Goal: Find specific page/section: Find specific page/section

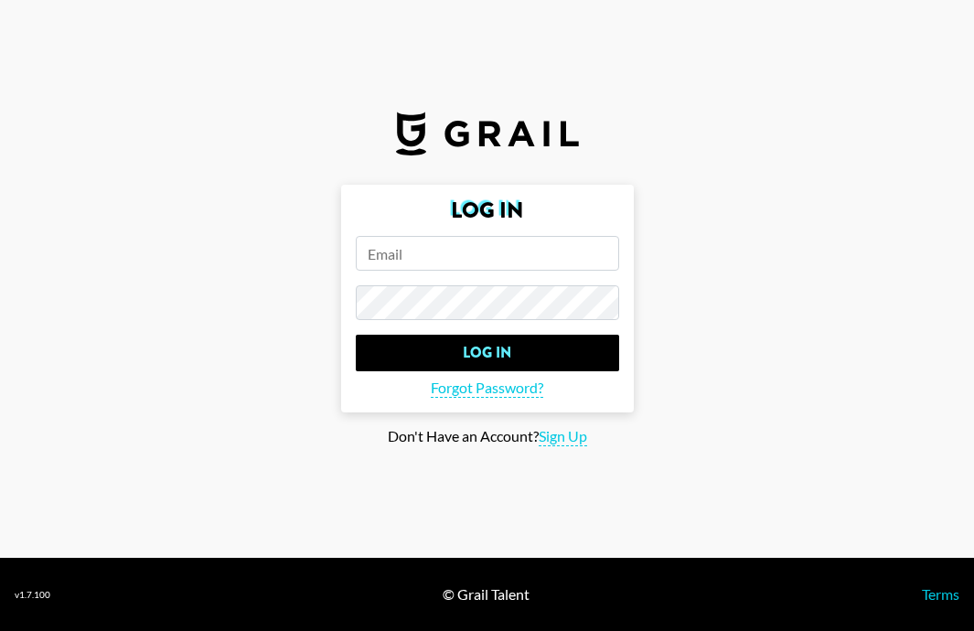
click at [496, 263] on input "email" at bounding box center [488, 253] width 264 height 35
type input "[PERSON_NAME][EMAIL_ADDRESS][PERSON_NAME][DOMAIN_NAME]"
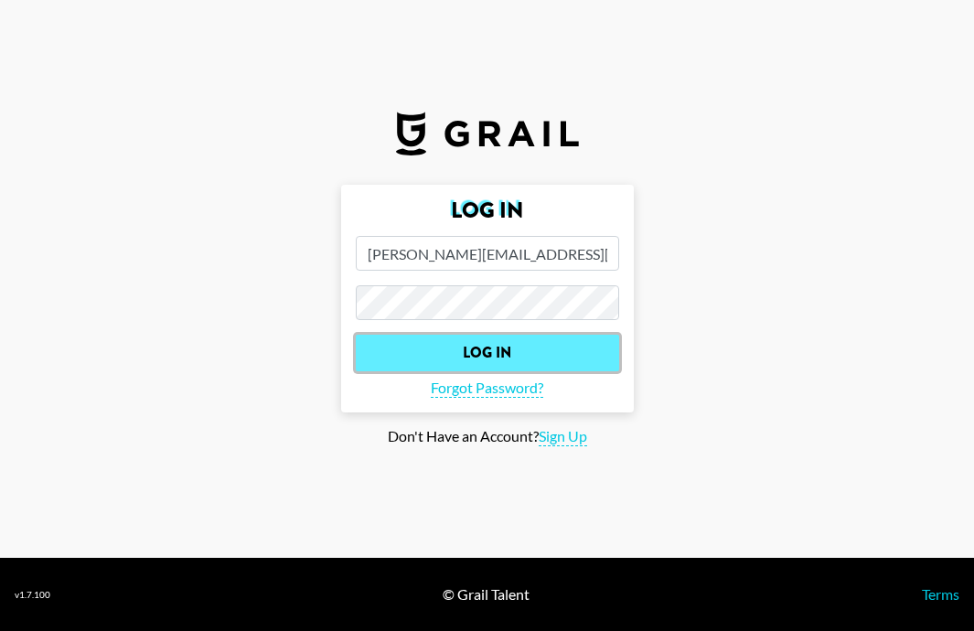
click at [527, 361] on input "Log In" at bounding box center [488, 353] width 264 height 37
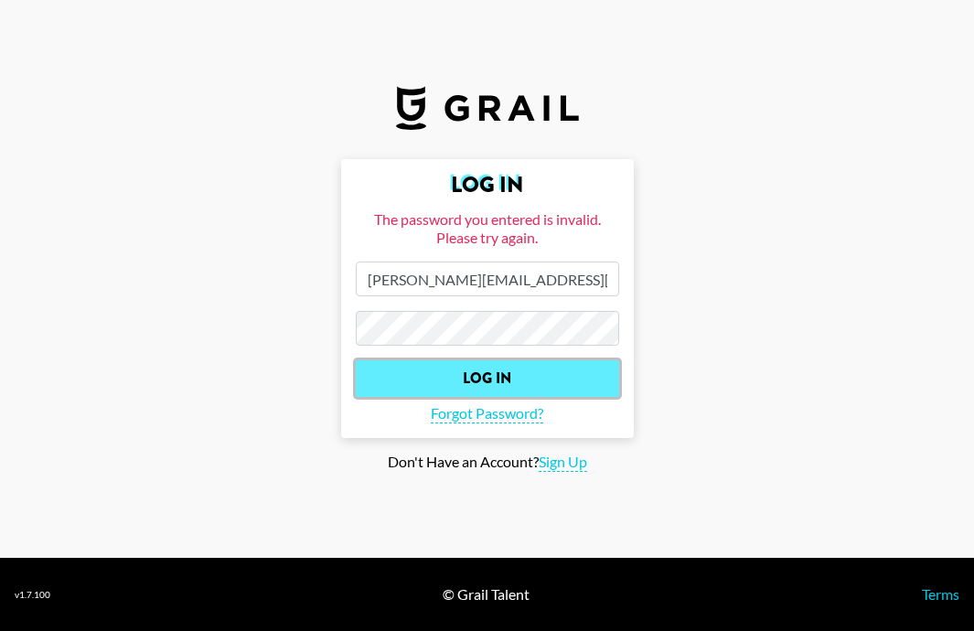
click at [533, 371] on input "Log In" at bounding box center [488, 379] width 264 height 37
click at [525, 377] on input "Log In" at bounding box center [488, 379] width 264 height 37
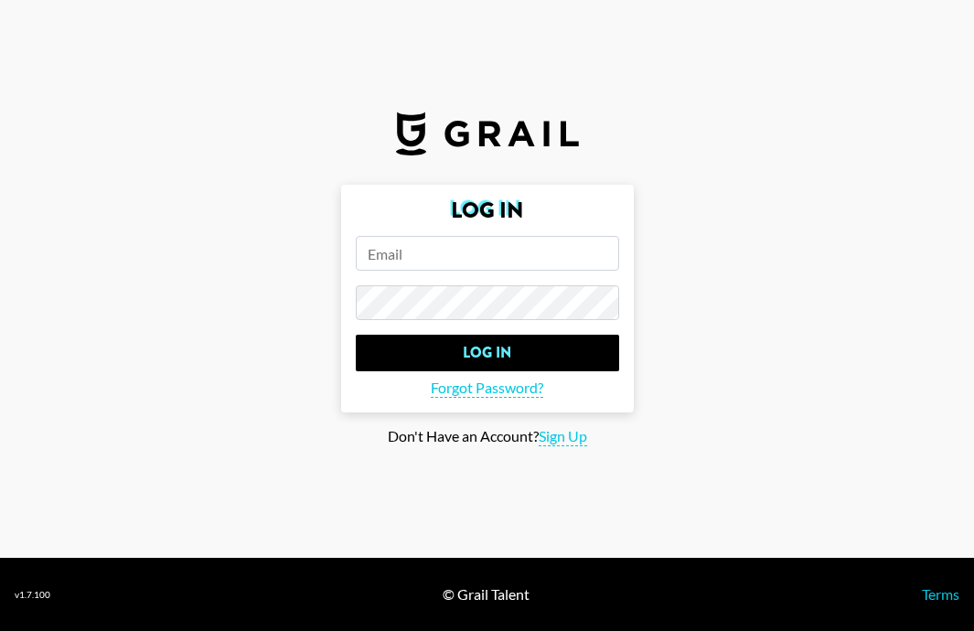
click at [479, 264] on input "email" at bounding box center [488, 253] width 264 height 35
type input "[PERSON_NAME][EMAIL_ADDRESS][PERSON_NAME][DOMAIN_NAME]"
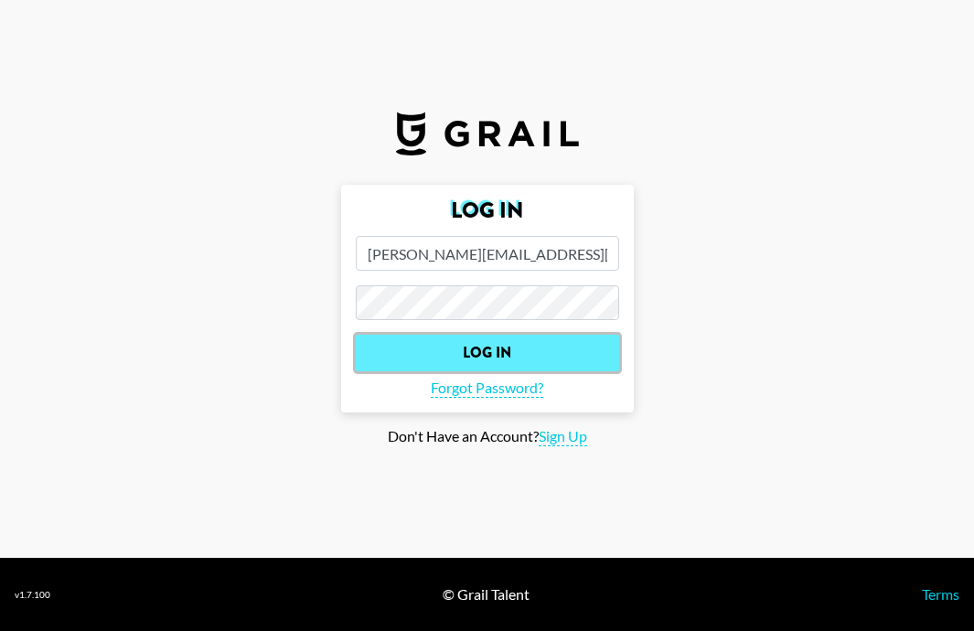
click at [485, 350] on input "Log In" at bounding box center [488, 353] width 264 height 37
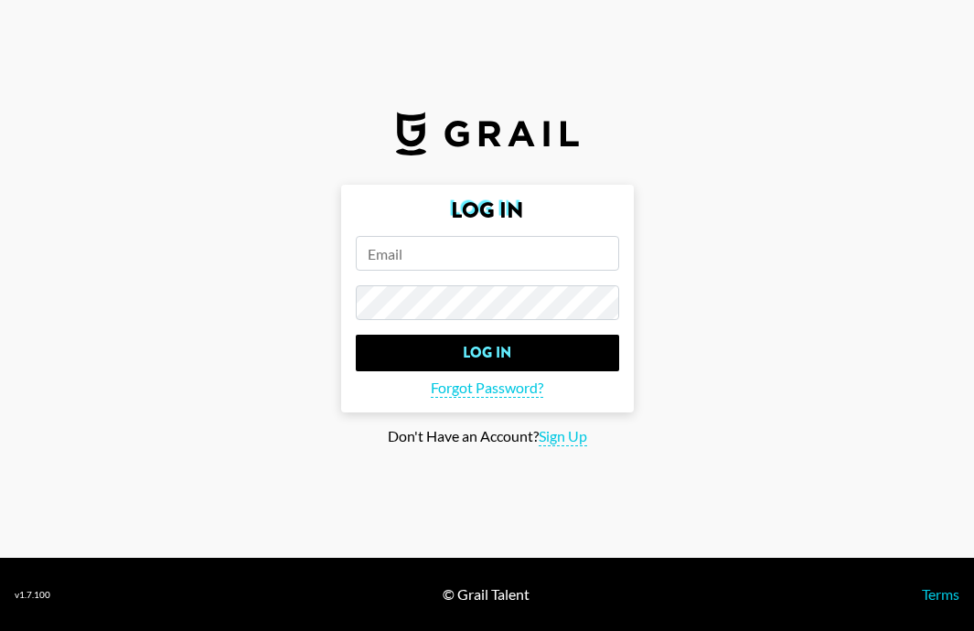
click at [468, 245] on input "email" at bounding box center [488, 253] width 264 height 35
type input "[PERSON_NAME][EMAIL_ADDRESS][PERSON_NAME][DOMAIN_NAME]"
click at [489, 390] on span "Forgot Password?" at bounding box center [487, 388] width 113 height 19
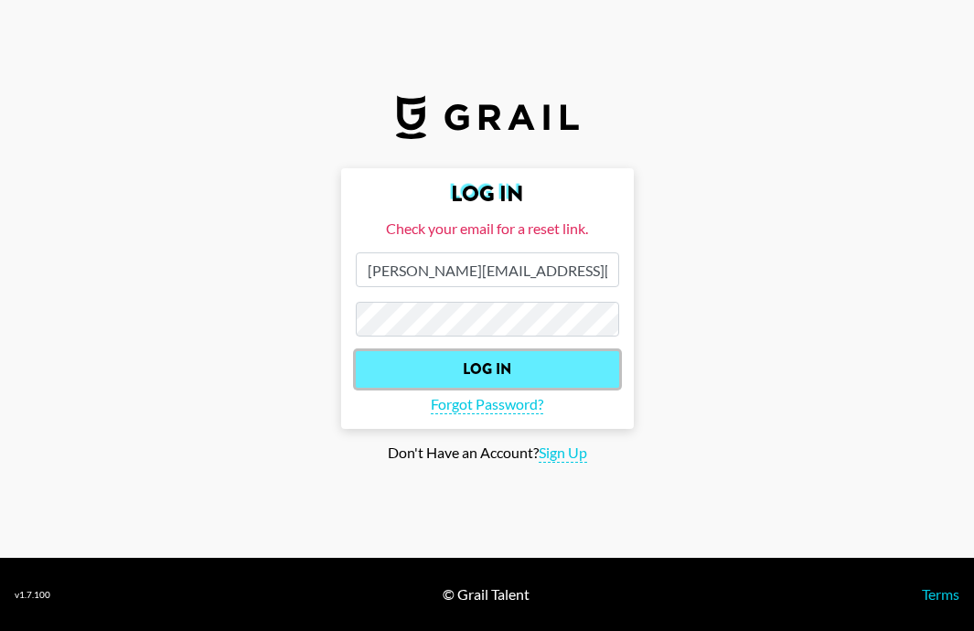
click at [531, 374] on input "Log In" at bounding box center [488, 369] width 264 height 37
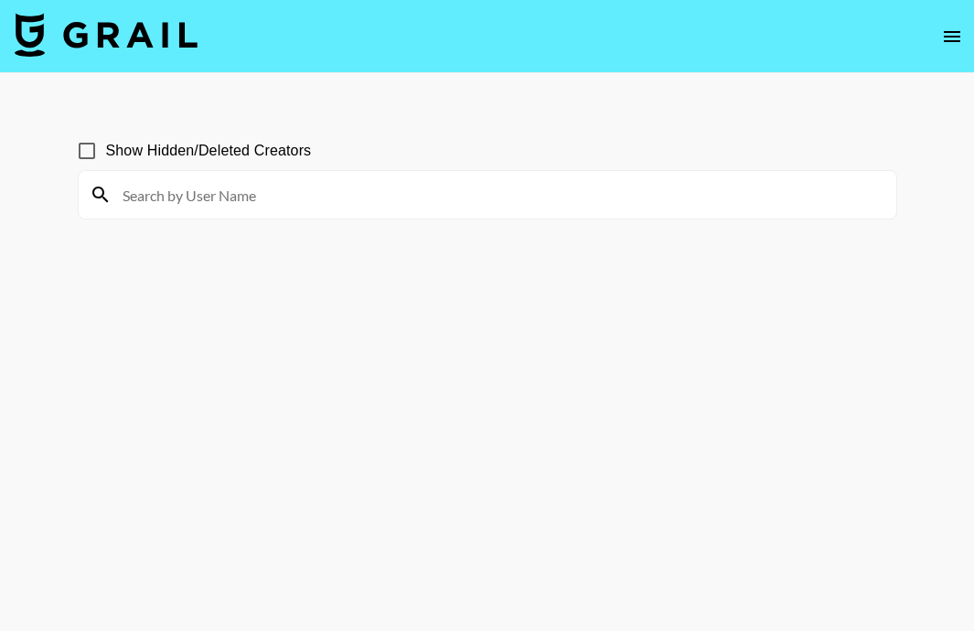
click at [198, 191] on input at bounding box center [499, 194] width 774 height 29
click at [85, 154] on input "Show Hidden/Deleted Creators" at bounding box center [87, 151] width 38 height 38
checkbox input "true"
click at [209, 212] on div at bounding box center [488, 195] width 818 height 48
click at [199, 193] on input at bounding box center [499, 194] width 774 height 29
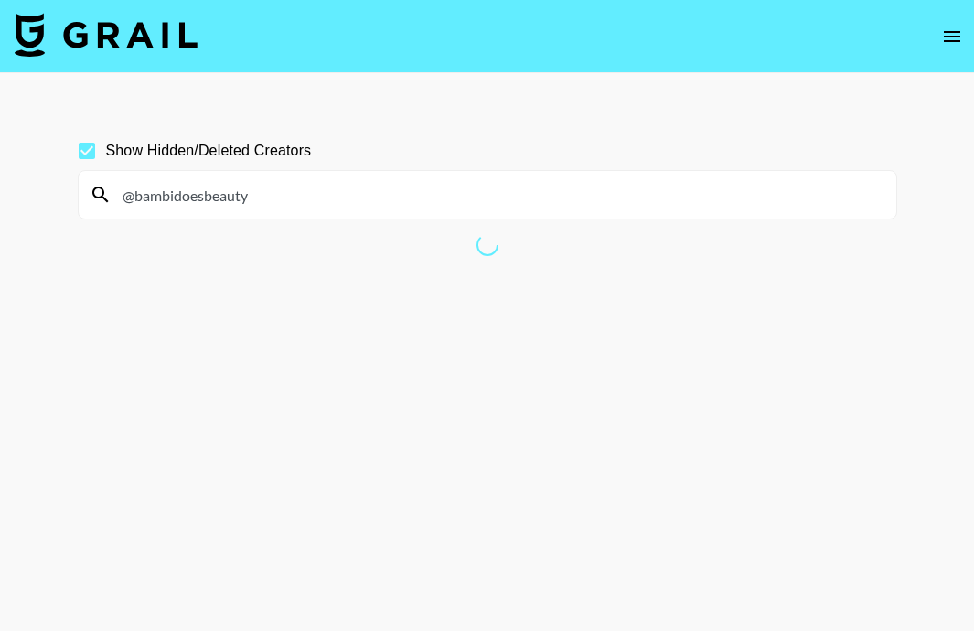
click at [274, 200] on input "@bambidoesbeauty" at bounding box center [499, 194] width 774 height 29
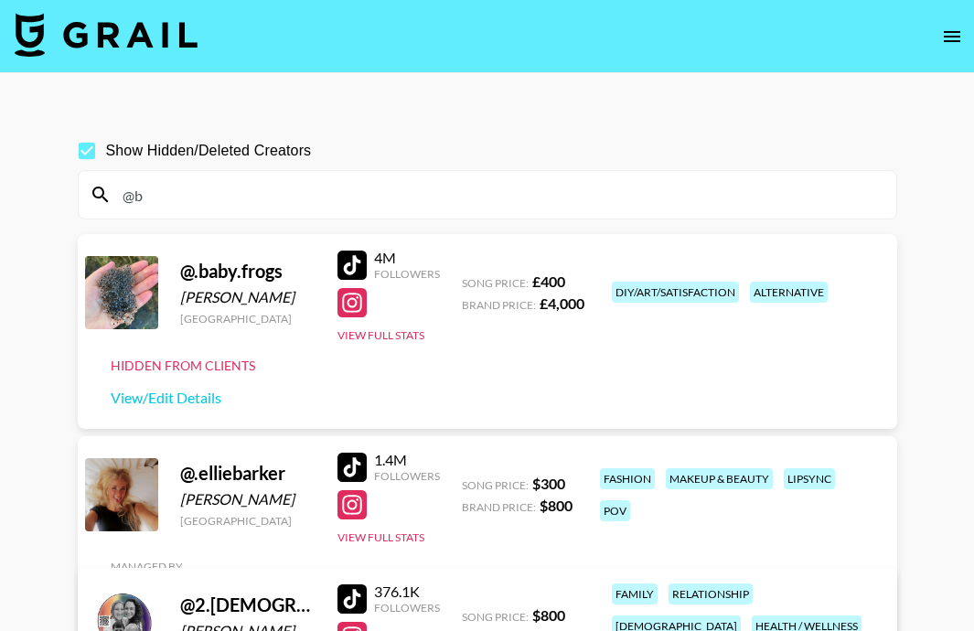
type input "@"
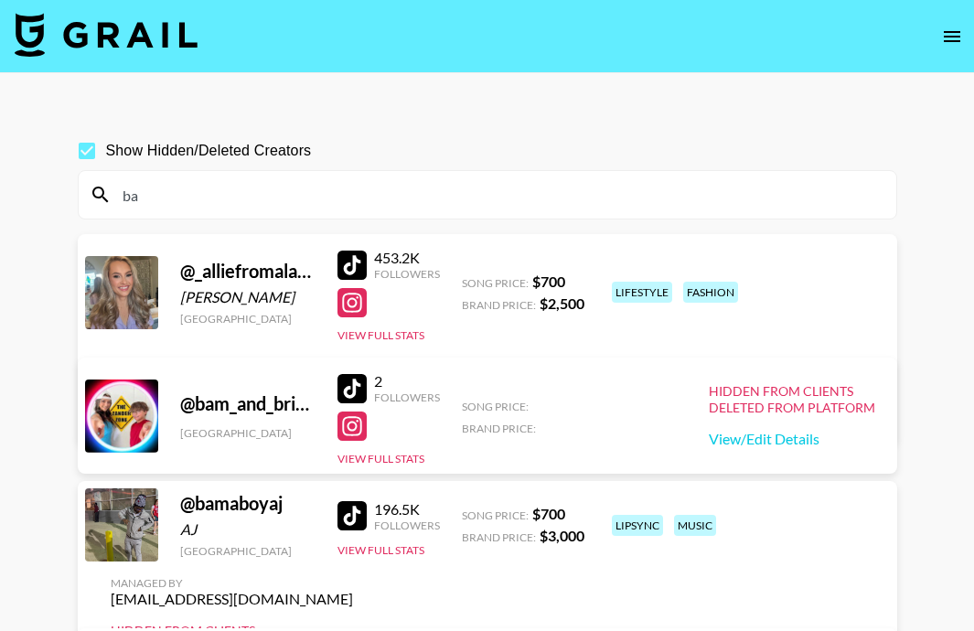
type input "b"
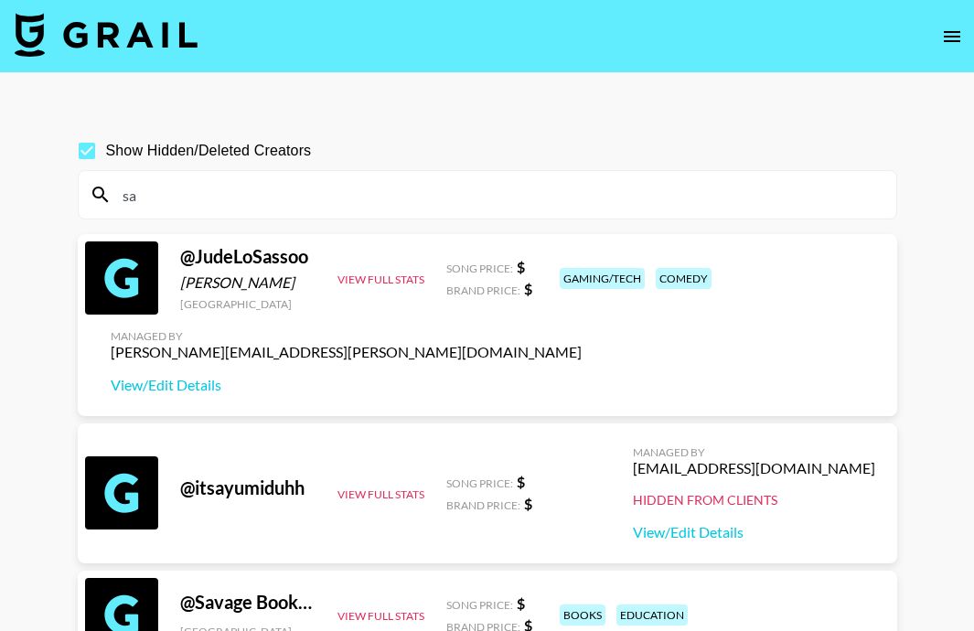
type input "s"
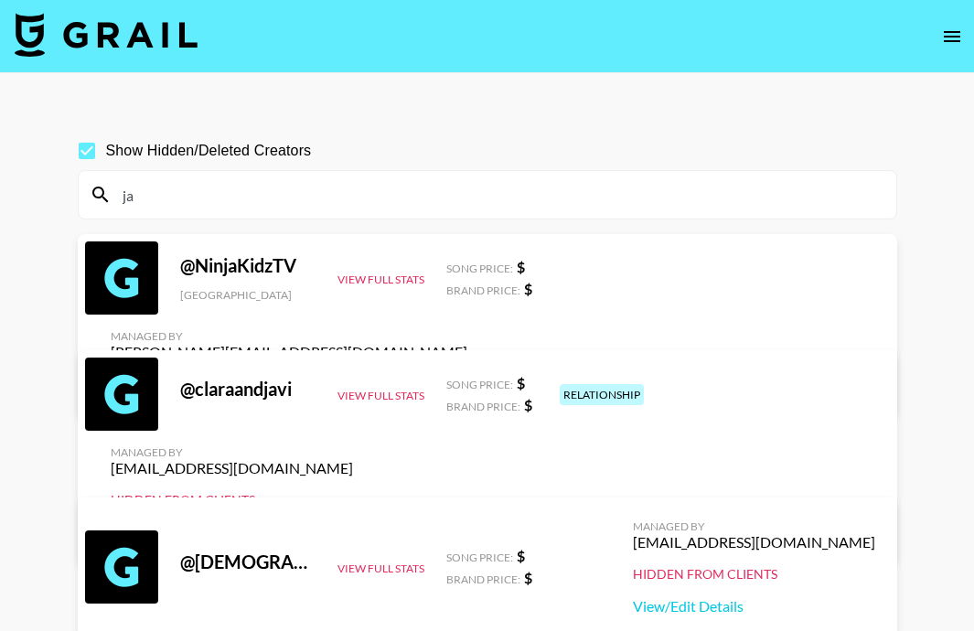
type input "j"
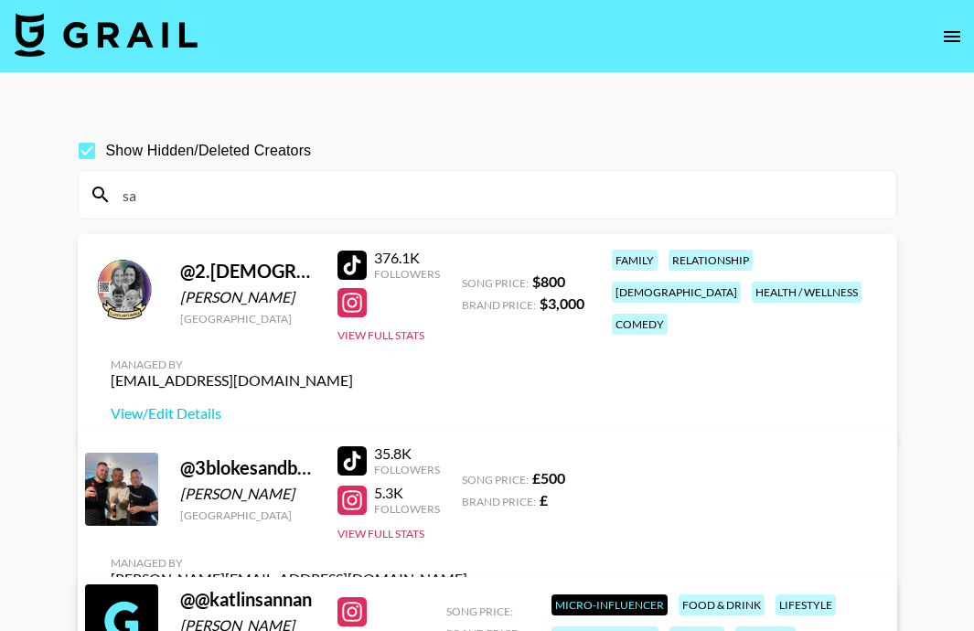
type input "s"
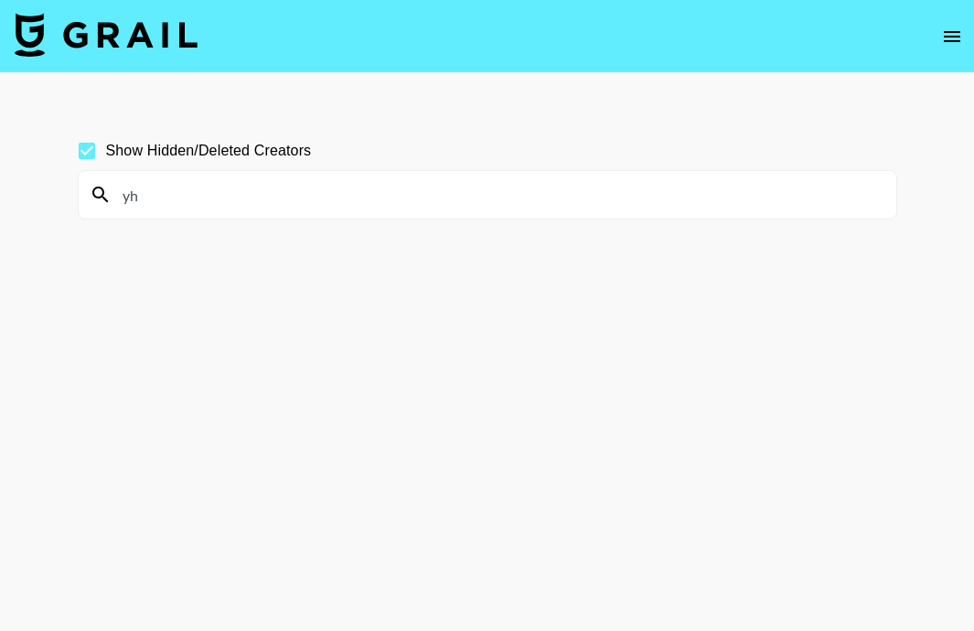
type input "y"
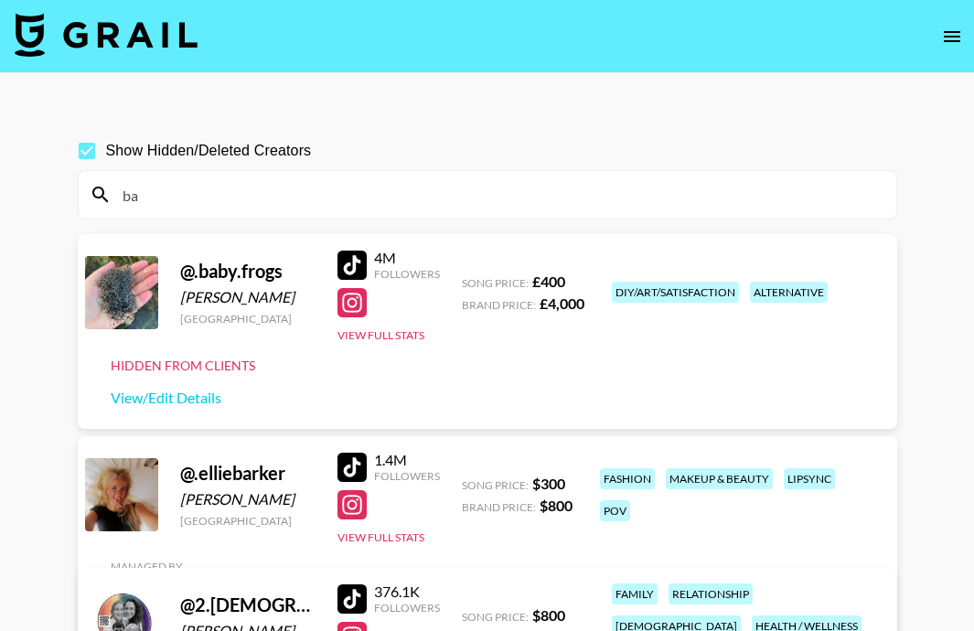
type input "b"
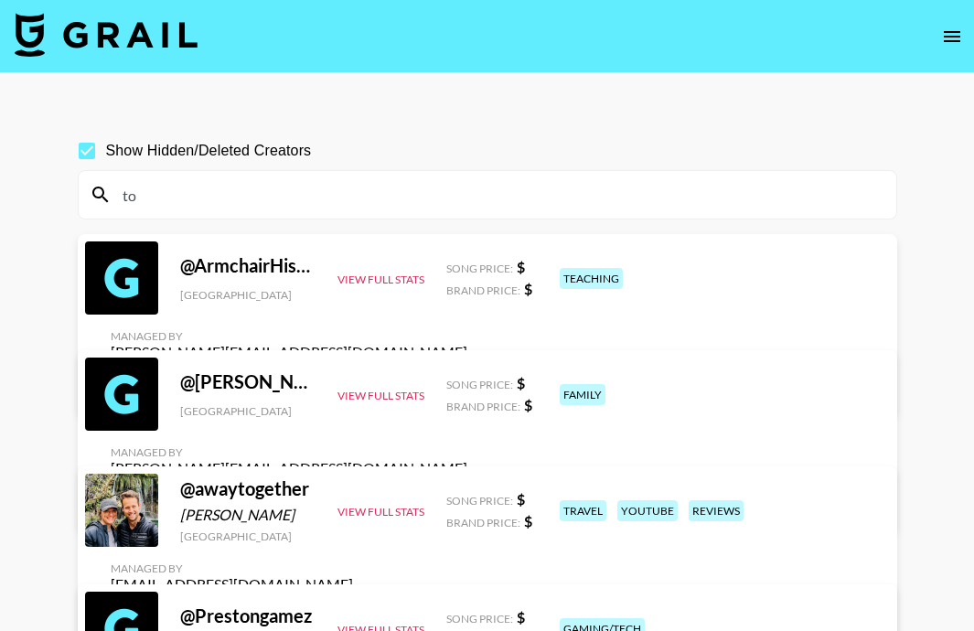
type input "t"
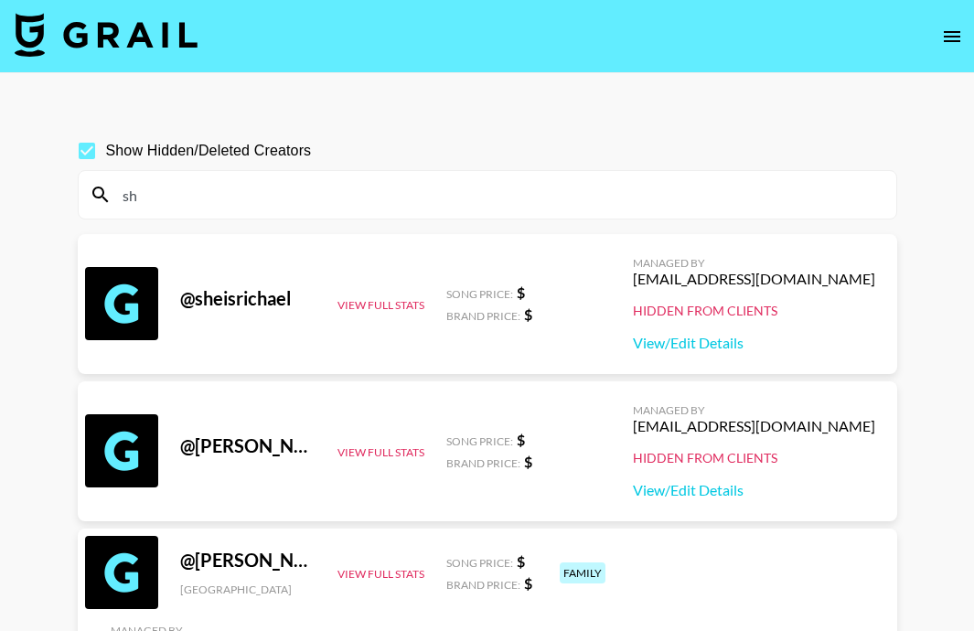
type input "s"
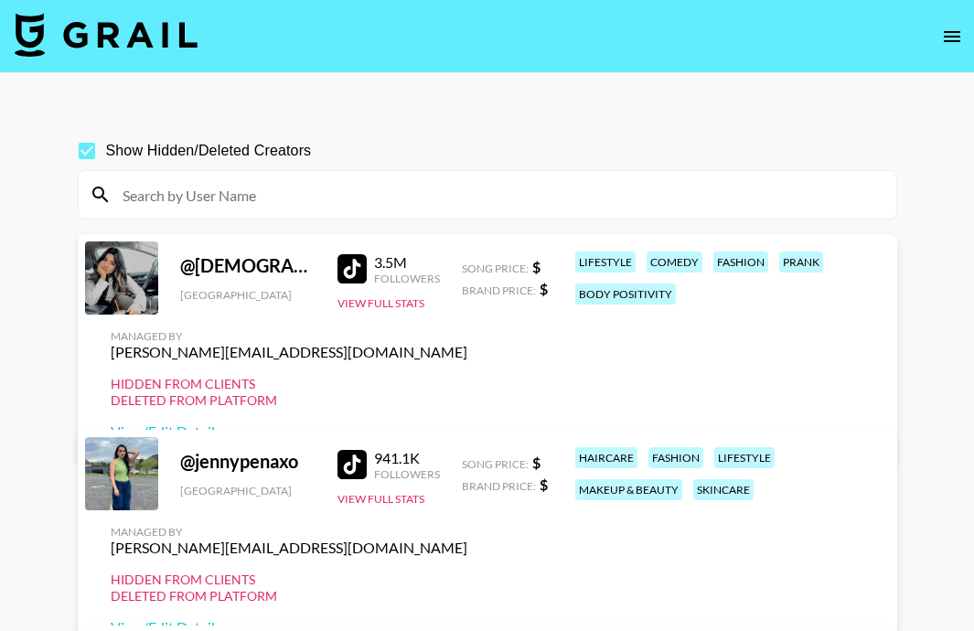
click at [113, 31] on img at bounding box center [106, 35] width 183 height 44
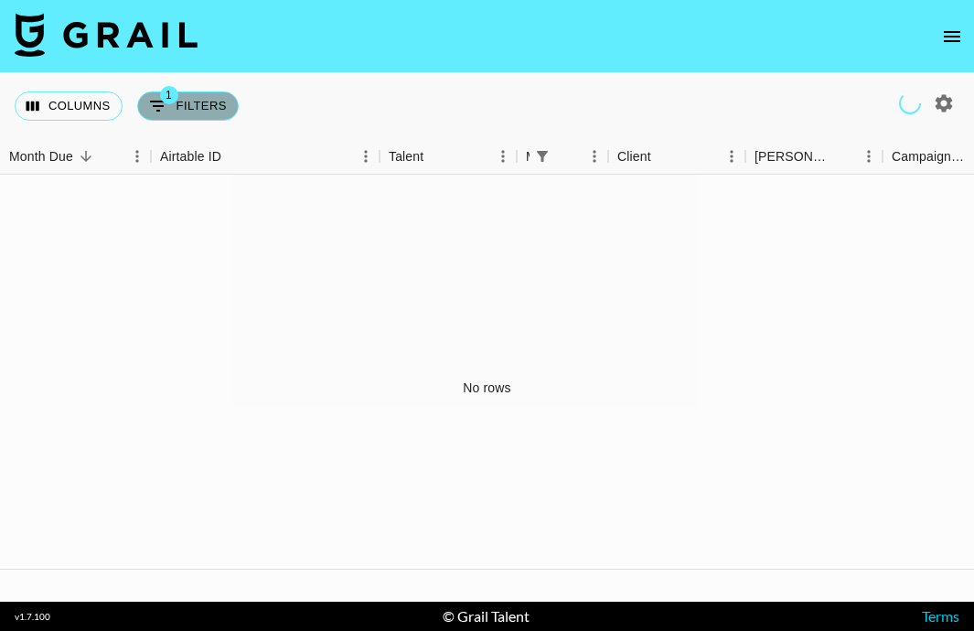
click at [195, 103] on button "1 Filters" at bounding box center [188, 106] width 102 height 29
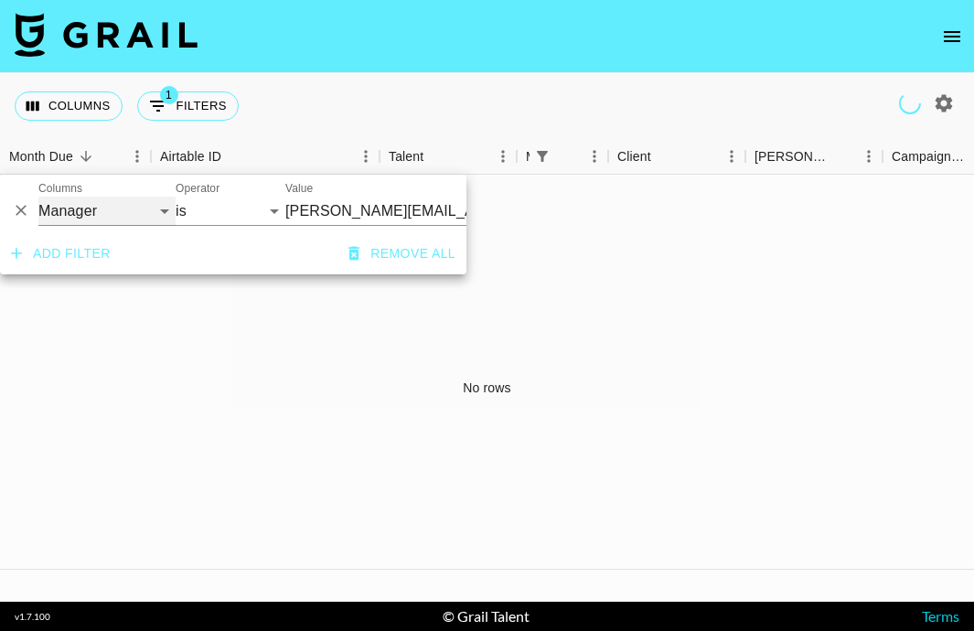
click at [117, 216] on select "Grail Platform ID Airtable ID Talent Manager Client [PERSON_NAME] Campaign (Typ…" at bounding box center [106, 211] width 137 height 29
select select "talentName"
click at [38, 197] on select "Grail Platform ID Airtable ID Talent Manager Client [PERSON_NAME] Campaign (Typ…" at bounding box center [106, 211] width 137 height 29
select select "contains"
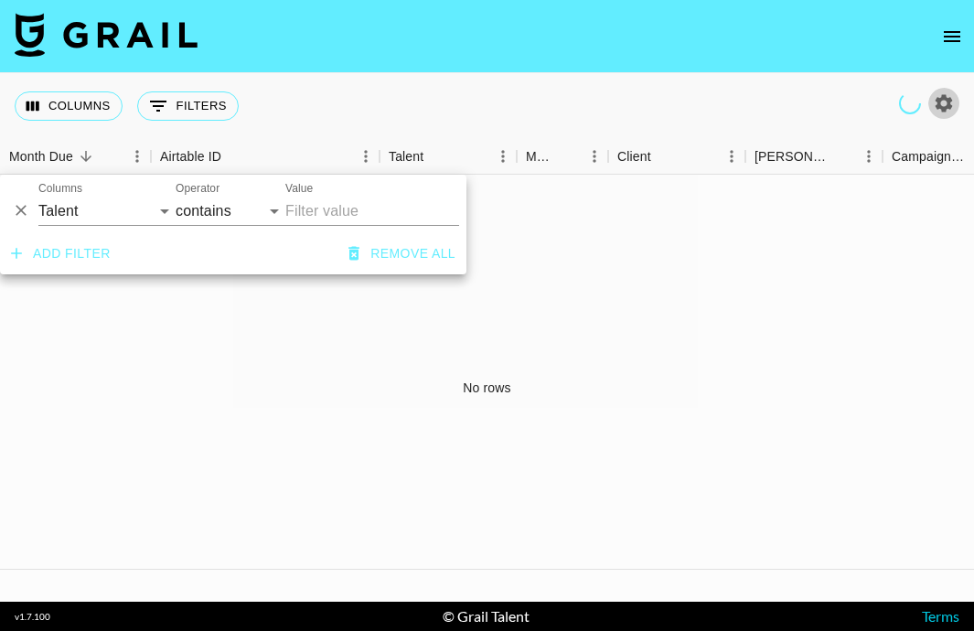
click at [950, 99] on icon "button" at bounding box center [944, 102] width 17 height 17
select select "[DATE]"
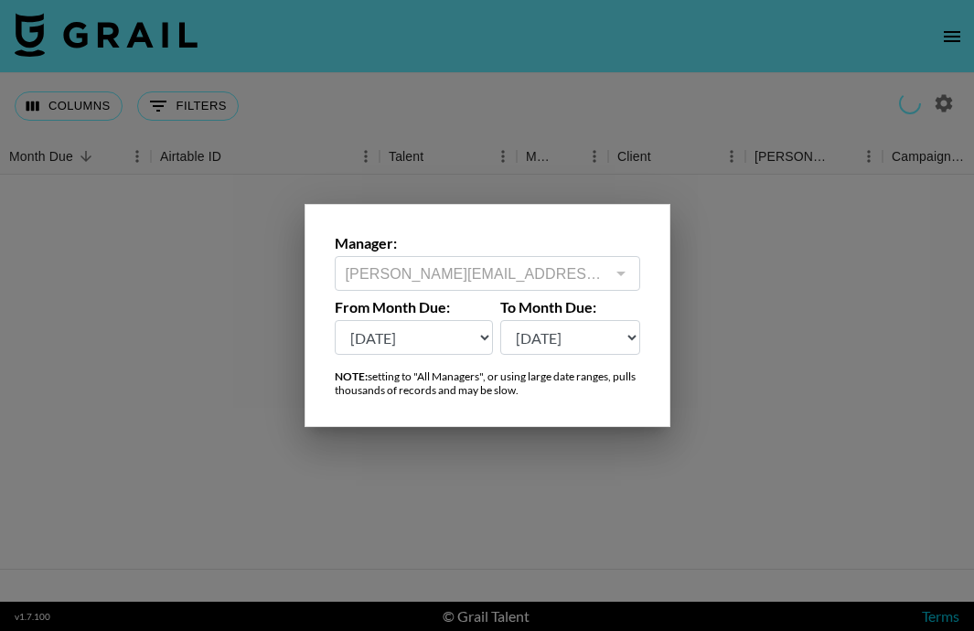
click at [949, 99] on div at bounding box center [487, 315] width 974 height 631
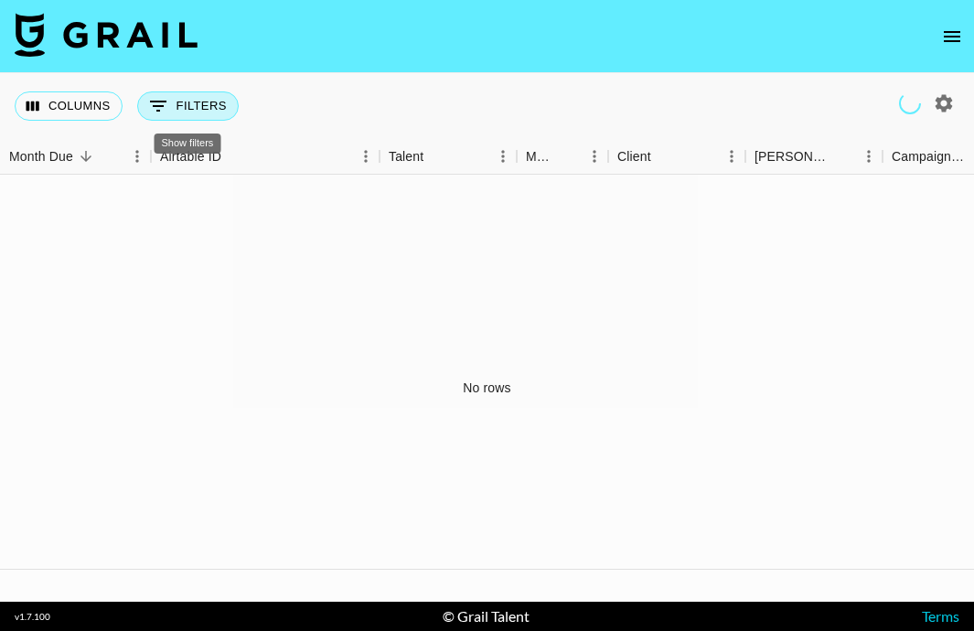
click at [183, 105] on button "0 Filters" at bounding box center [188, 106] width 102 height 29
select select "talentName"
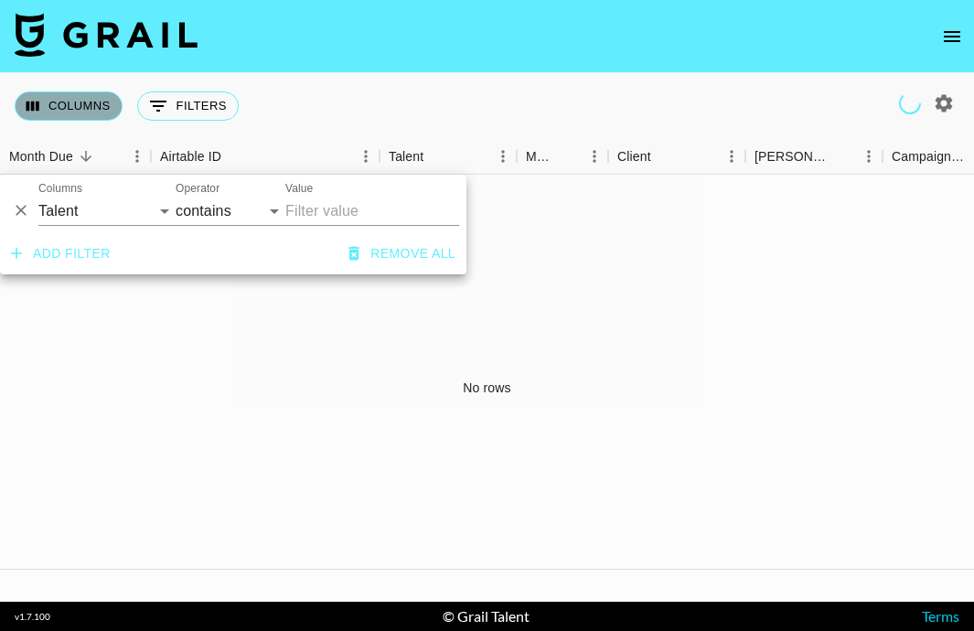
click at [89, 99] on button "Columns" at bounding box center [69, 106] width 108 height 29
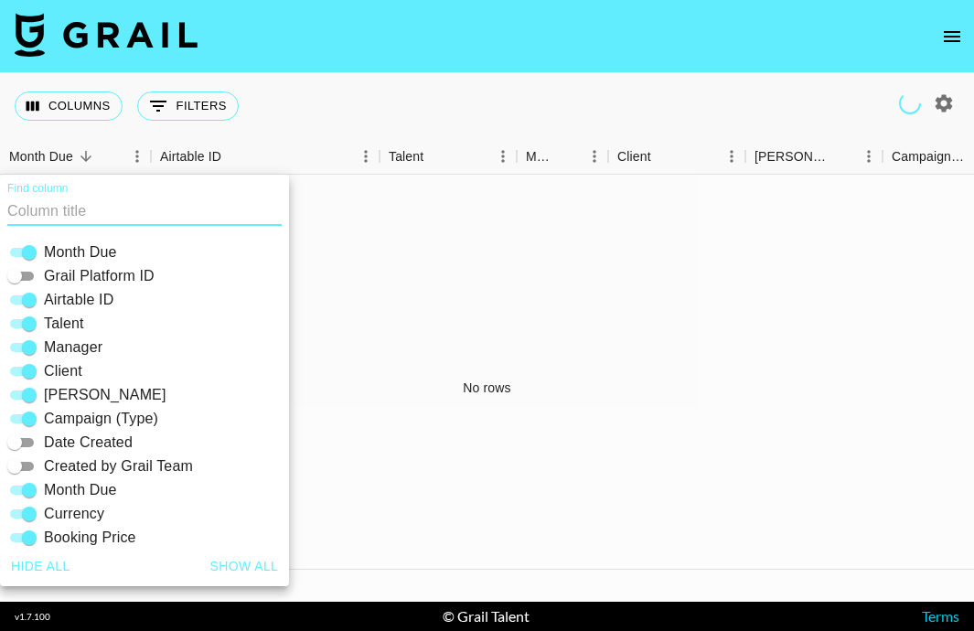
click at [320, 113] on div "Columns 0 Filters + Booking" at bounding box center [487, 106] width 974 height 66
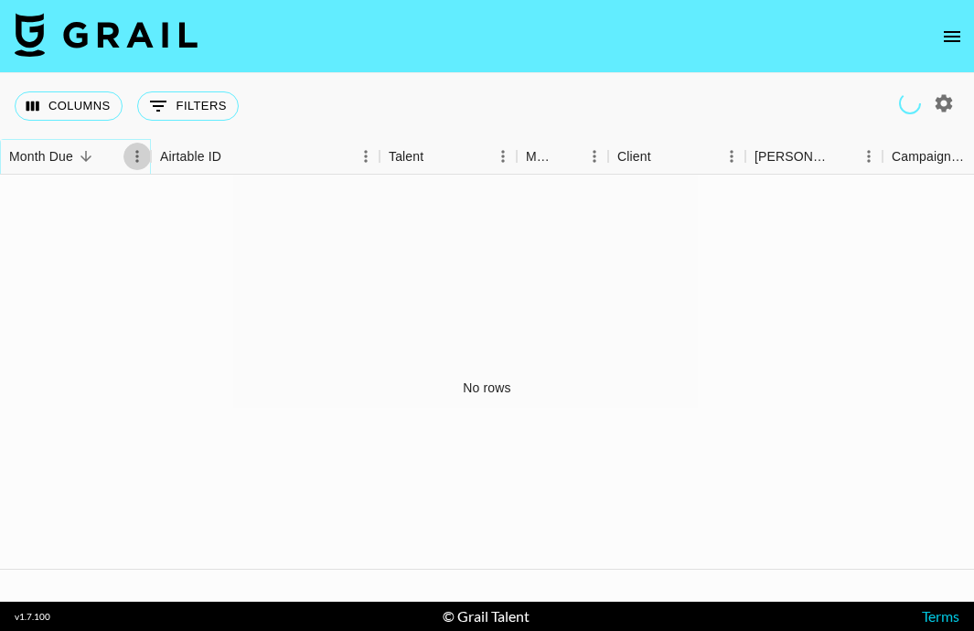
click at [128, 159] on icon "Menu" at bounding box center [137, 156] width 18 height 18
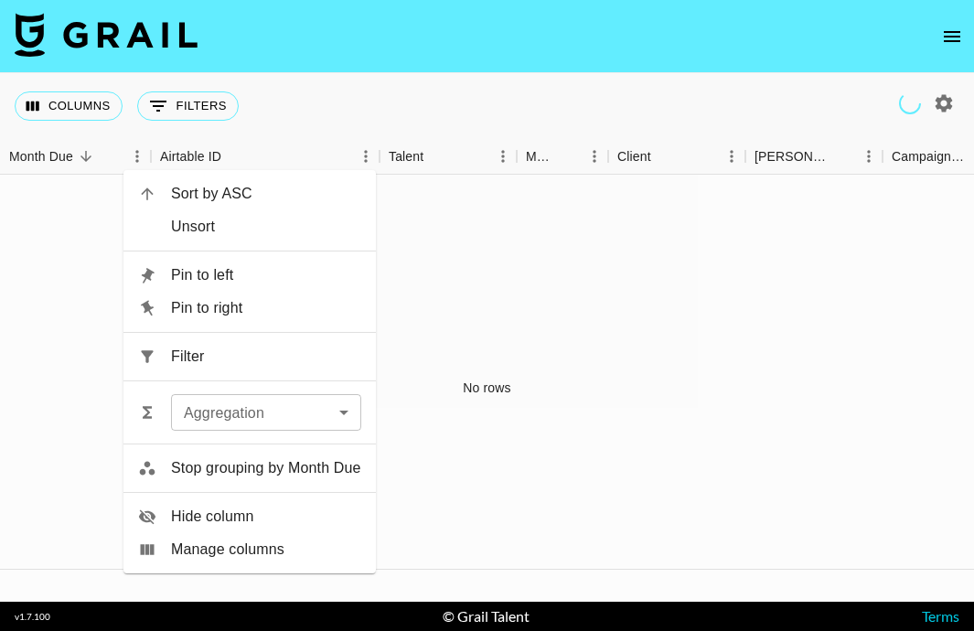
click at [182, 272] on span "Pin to left" at bounding box center [266, 275] width 190 height 22
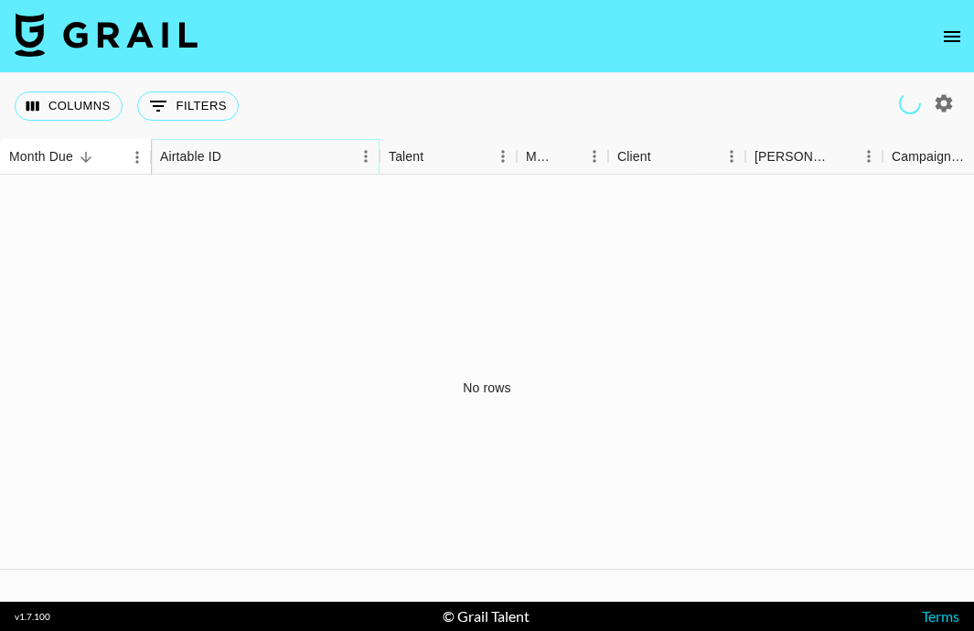
click at [363, 162] on icon "Menu" at bounding box center [366, 156] width 18 height 18
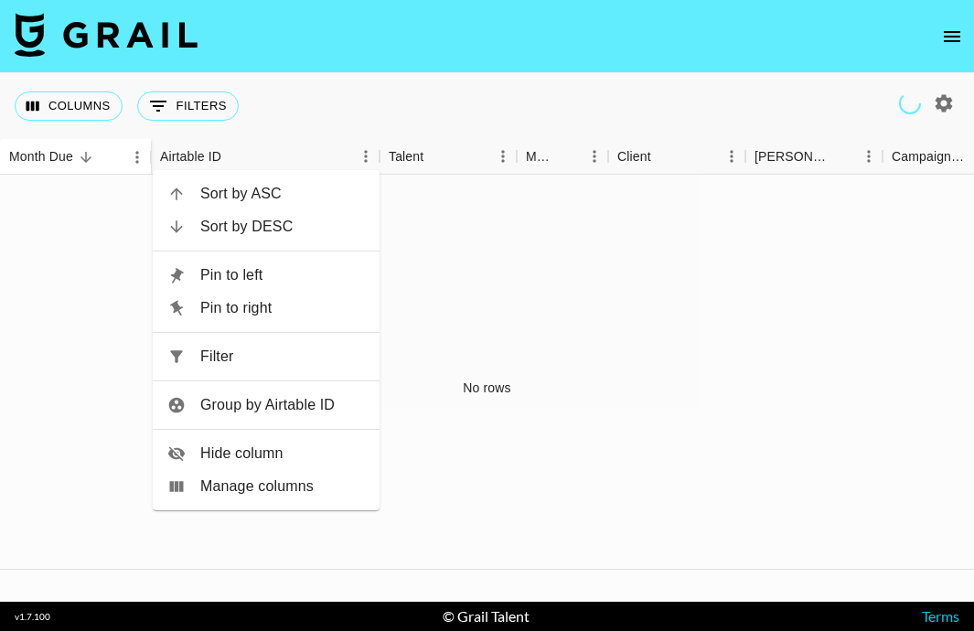
click at [345, 269] on span "Pin to left" at bounding box center [282, 275] width 165 height 22
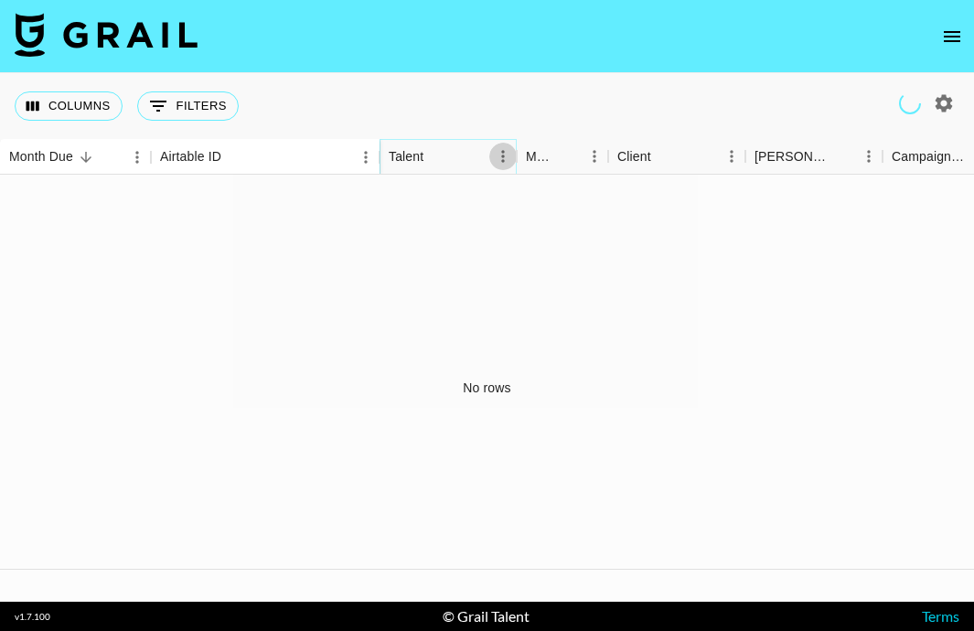
click at [502, 160] on icon "Menu" at bounding box center [502, 156] width 3 height 12
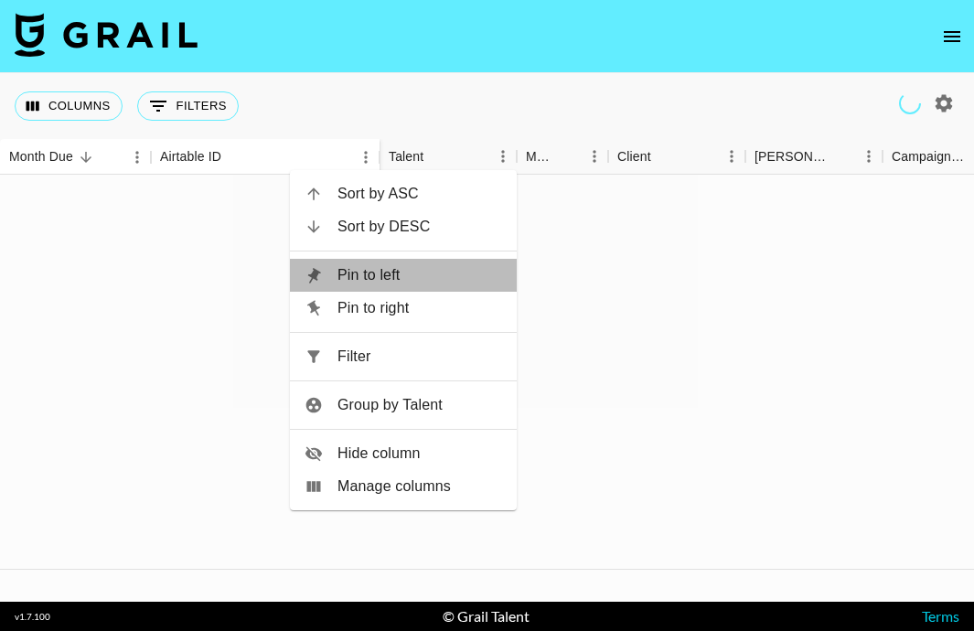
click at [451, 276] on span "Pin to left" at bounding box center [420, 275] width 165 height 22
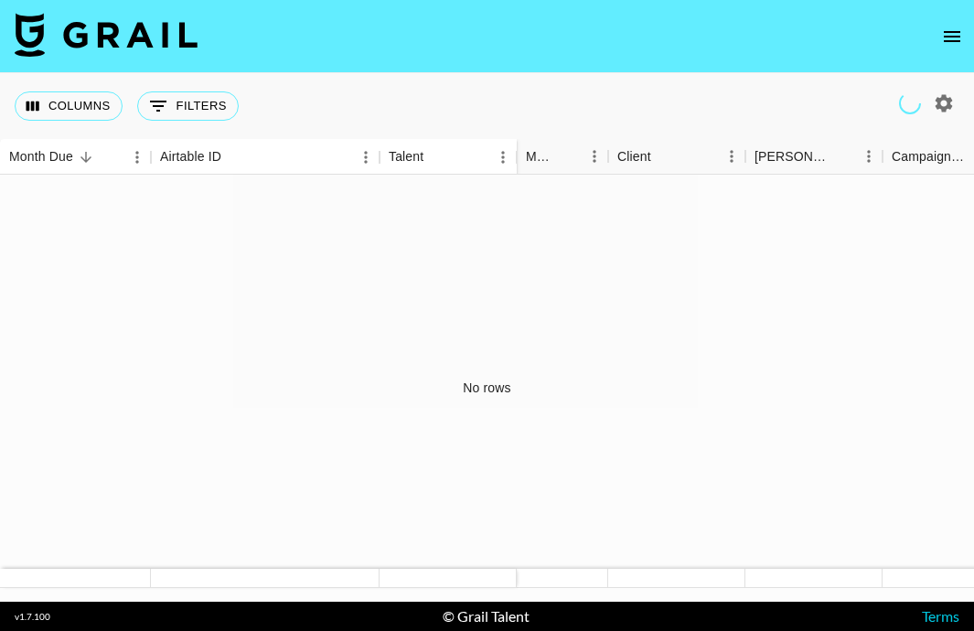
click at [330, 114] on div "Columns 0 Filters + Booking" at bounding box center [487, 106] width 974 height 66
click at [92, 105] on button "Columns" at bounding box center [69, 106] width 108 height 29
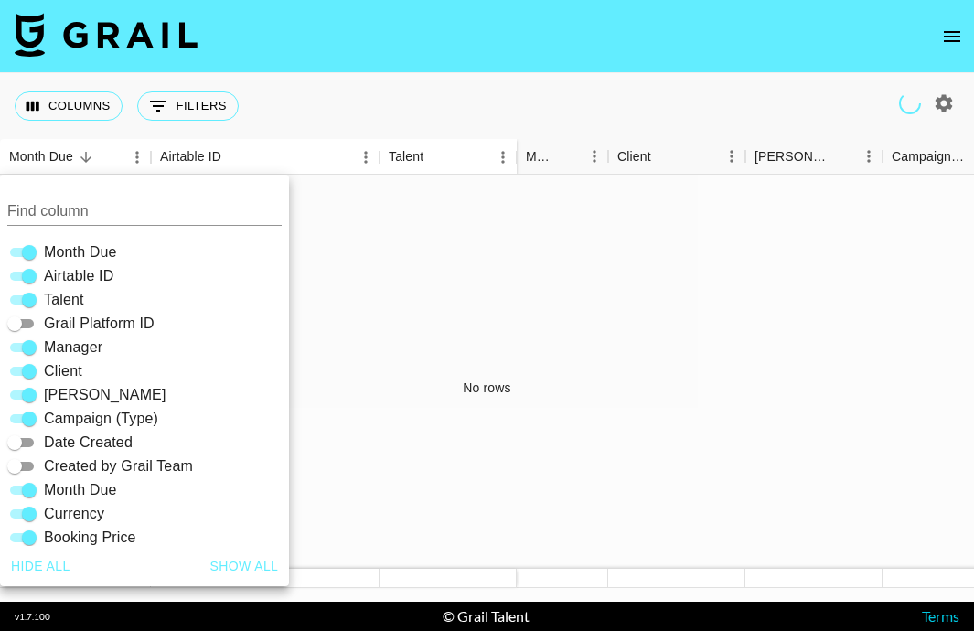
click at [382, 81] on div "Columns 0 Filters + Booking" at bounding box center [487, 106] width 974 height 66
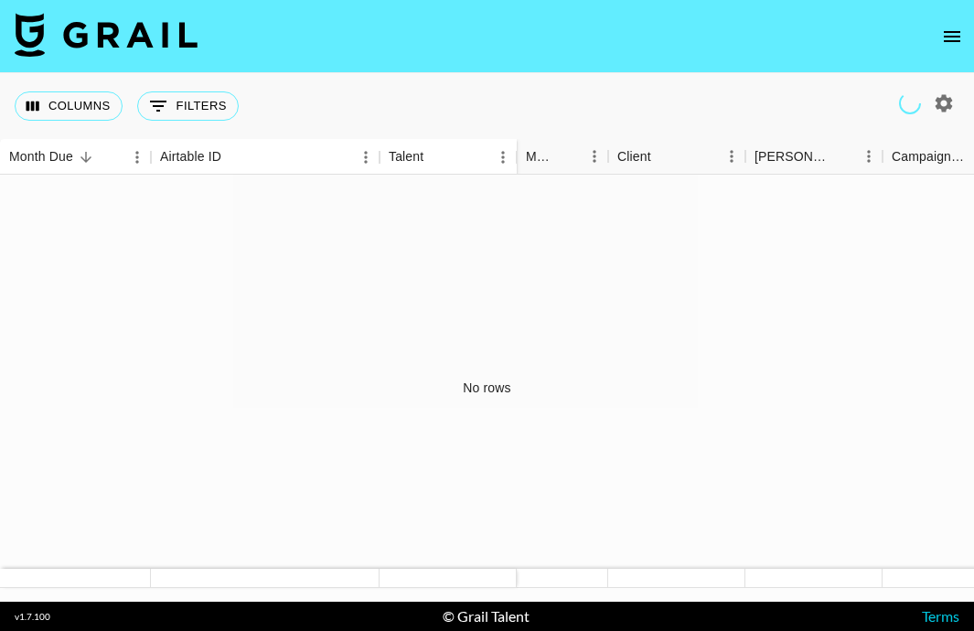
click at [951, 105] on icon "button" at bounding box center [944, 102] width 17 height 17
select select "[DATE]"
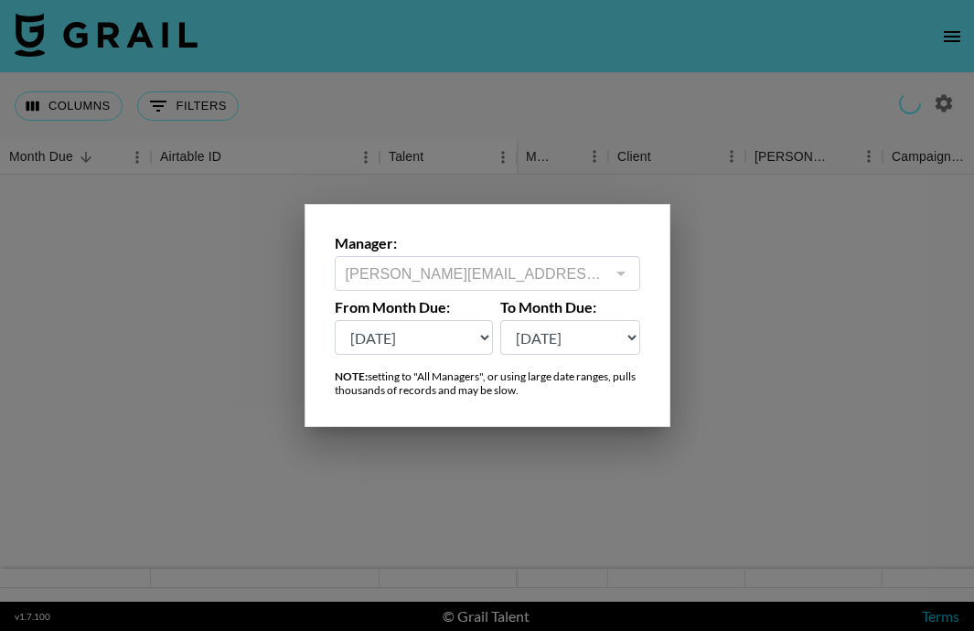
click at [690, 57] on div at bounding box center [487, 315] width 974 height 631
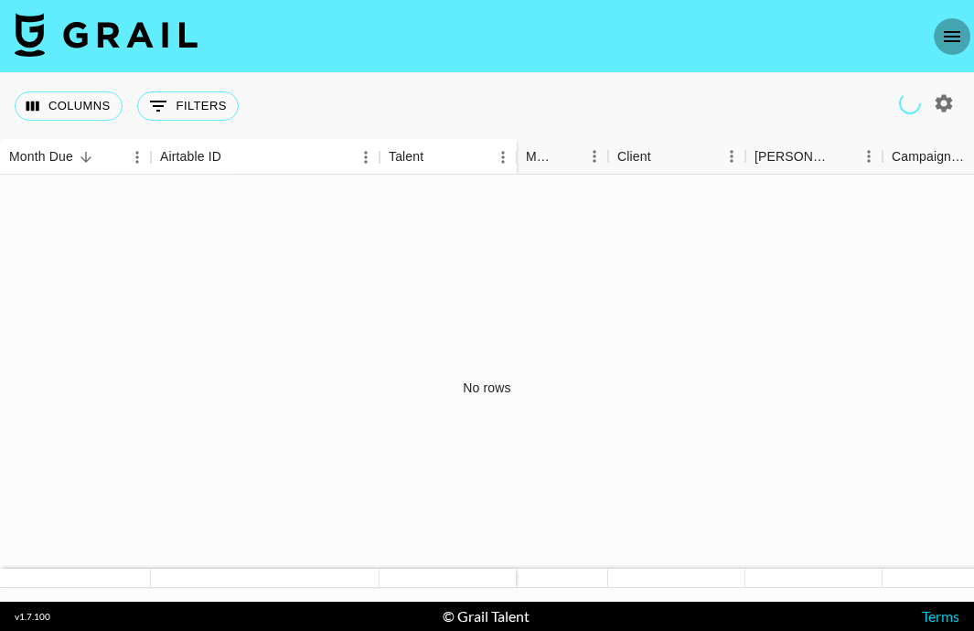
click at [947, 44] on icon "open drawer" at bounding box center [953, 37] width 22 height 22
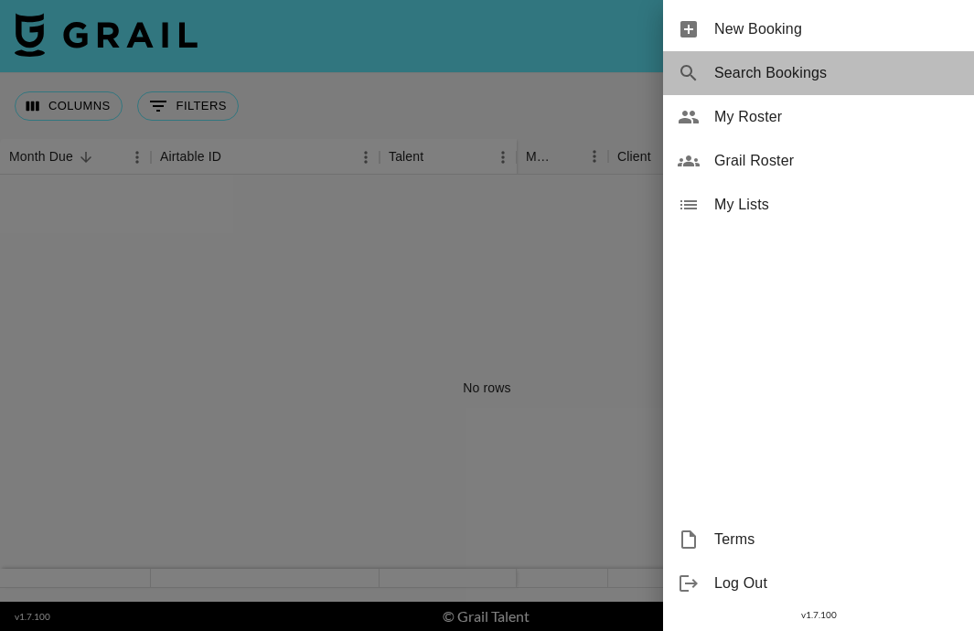
click at [913, 78] on span "Search Bookings" at bounding box center [837, 73] width 245 height 22
select select "id"
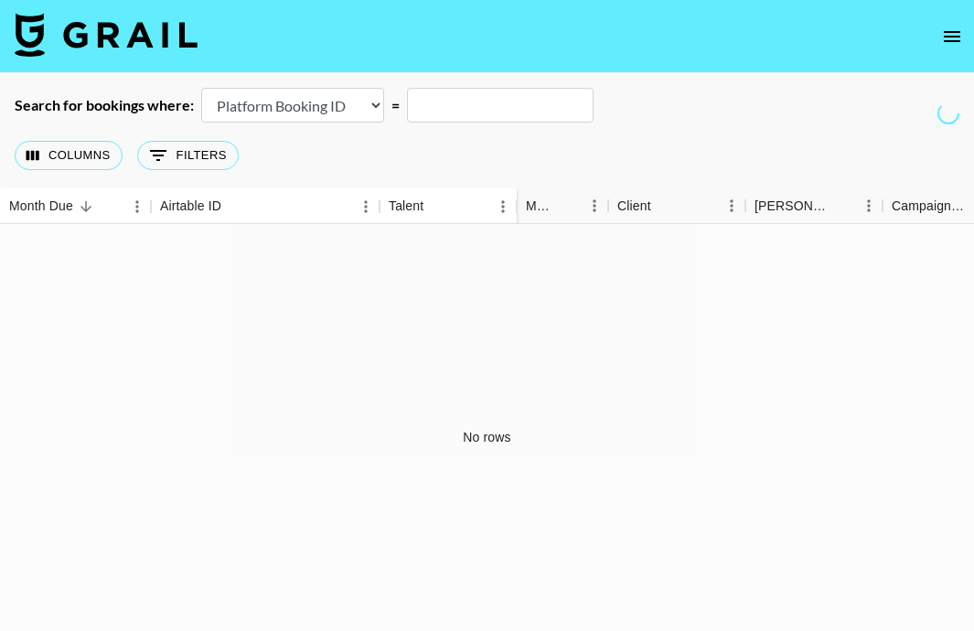
click at [331, 110] on select "Airtable Booking ID Platform Booking ID Platform Campaign ID" at bounding box center [292, 105] width 183 height 35
click at [201, 88] on select "Airtable Booking ID Platform Booking ID Platform Campaign ID" at bounding box center [292, 105] width 183 height 35
click at [336, 160] on div "Columns 0 Filters + Booking" at bounding box center [487, 156] width 974 height 66
